Goal: Task Accomplishment & Management: Use online tool/utility

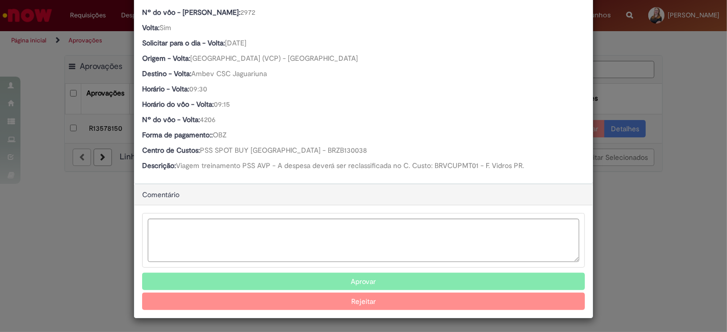
click at [658, 252] on div "Detalhes da Aprovação Número R13578150 Oferta Reserva de Taxi Favorecido [PERSO…" at bounding box center [363, 166] width 727 height 332
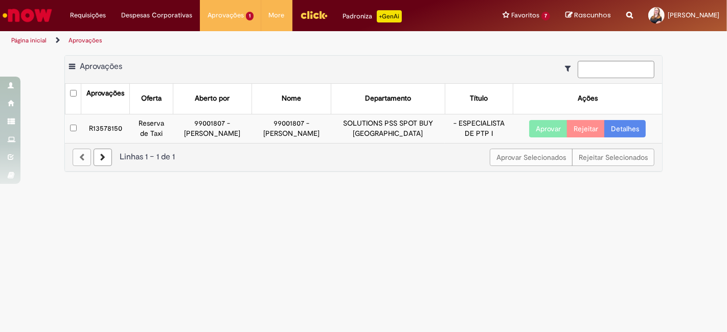
scroll to position [541, 0]
click at [99, 125] on td "R13578150" at bounding box center [105, 128] width 48 height 29
click at [108, 126] on td "R13578150" at bounding box center [105, 128] width 48 height 29
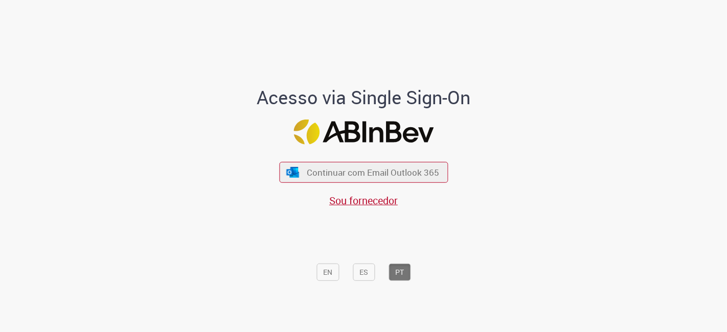
click at [527, 161] on div "Acesso via Single Sign-On Continuar com Email Outlook 365 Sou fornecedor EN ES …" at bounding box center [363, 170] width 598 height 329
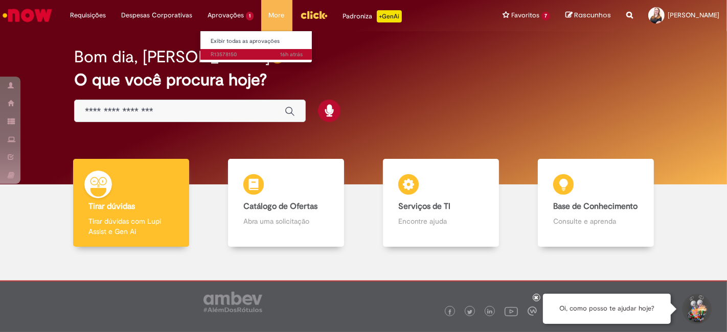
click at [226, 50] on link "16h atrás 16 horas atrás R13578150" at bounding box center [256, 54] width 112 height 11
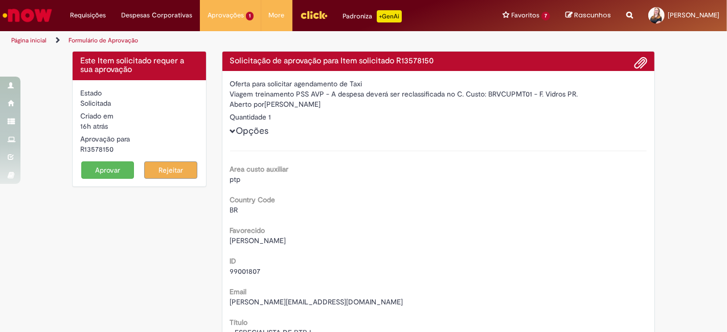
click at [638, 162] on div "Area custo auxiliar ptp" at bounding box center [438, 173] width 417 height 23
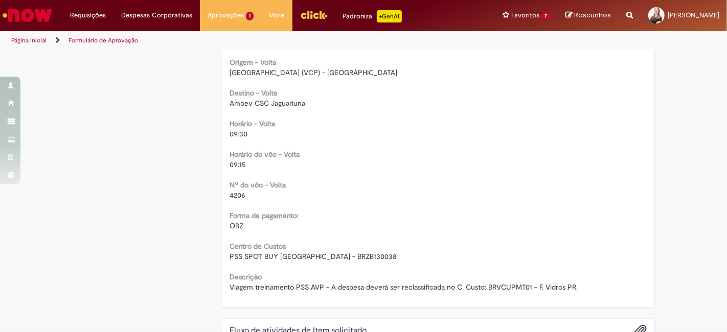
scroll to position [1022, 0]
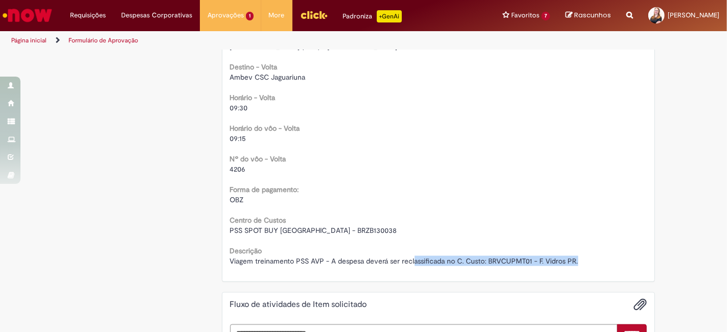
drag, startPoint x: 408, startPoint y: 265, endPoint x: 594, endPoint y: 264, distance: 186.6
click at [594, 264] on div "Viagem treinamento PSS AVP - A despesa deverá ser reclassificada no C. Custo: B…" at bounding box center [438, 261] width 417 height 10
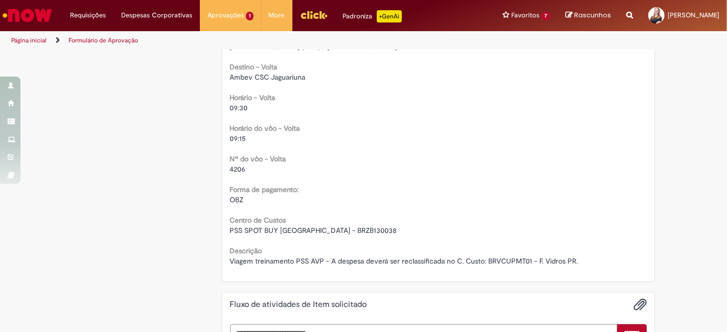
click at [607, 226] on div "PSS SPOT BUY [GEOGRAPHIC_DATA] - BRZB130038" at bounding box center [438, 230] width 417 height 10
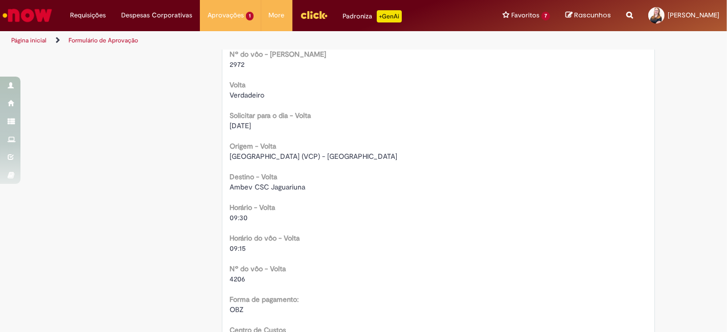
scroll to position [908, 0]
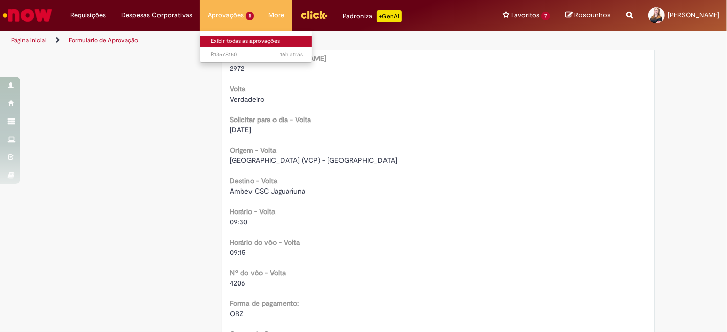
click at [216, 38] on link "Exibir todas as aprovações" at bounding box center [256, 41] width 112 height 11
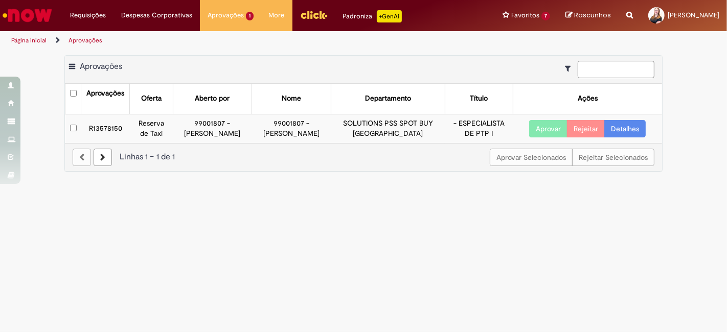
click at [112, 122] on td "R13578150" at bounding box center [105, 128] width 48 height 29
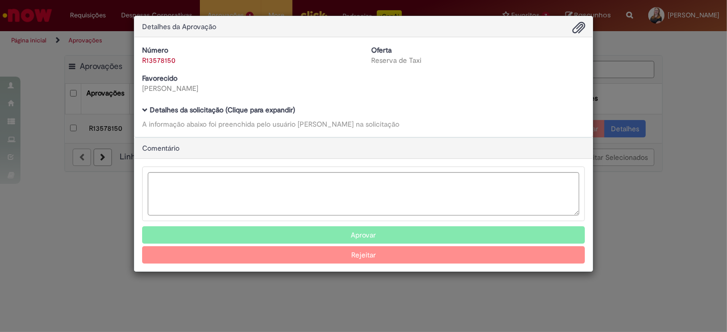
click at [196, 106] on b "Detalhes da solicitação (Clique para expandir)" at bounding box center [222, 109] width 145 height 9
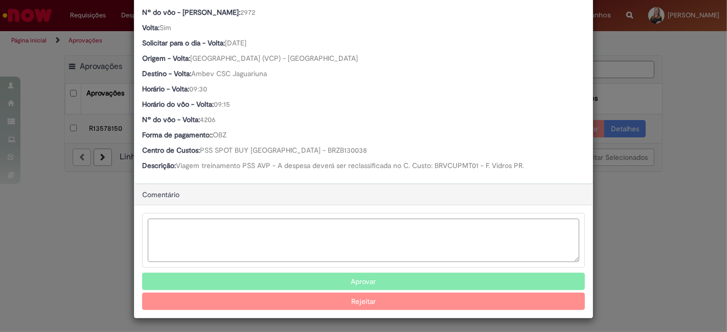
click at [277, 236] on textarea "Ambev Approval Modal" at bounding box center [363, 240] width 431 height 43
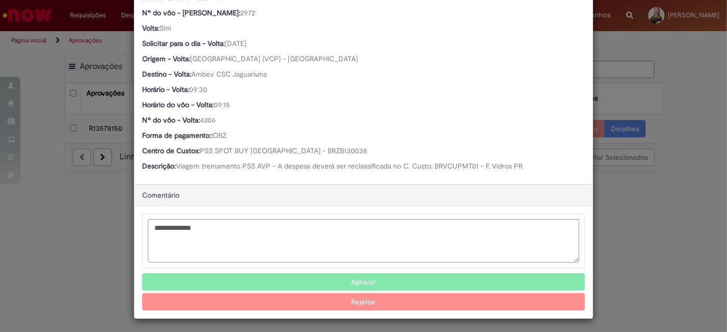
type textarea "**********"
click at [362, 285] on button "Aprovar" at bounding box center [363, 281] width 443 height 17
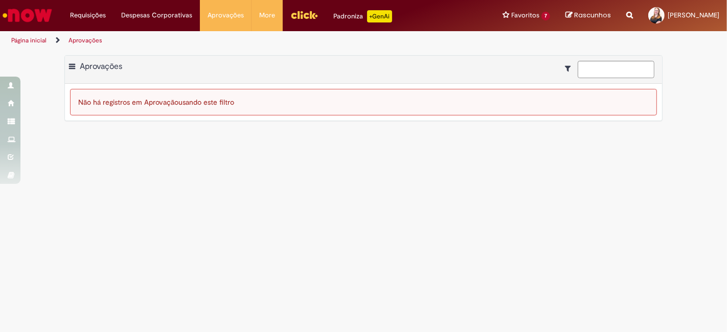
click at [113, 137] on main "Aprovações Exportar como PDF Exportar como Excel Exportar como CSV Aprovações N…" at bounding box center [363, 191] width 727 height 282
click at [434, 219] on main "Aprovações Exportar como PDF Exportar como Excel Exportar como CSV Aprovações N…" at bounding box center [363, 191] width 727 height 282
